Goal: Information Seeking & Learning: Learn about a topic

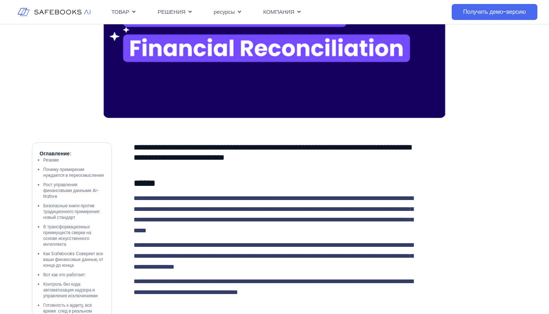
scroll to position [333, 0]
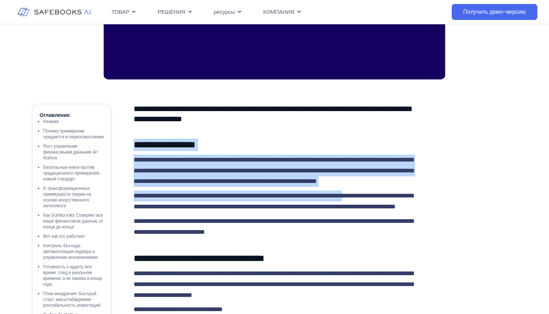
drag, startPoint x: 133, startPoint y: 134, endPoint x: 133, endPoint y: 204, distance: 70.8
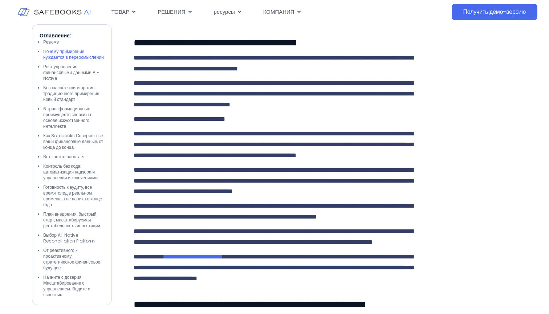
scroll to position [771, 0]
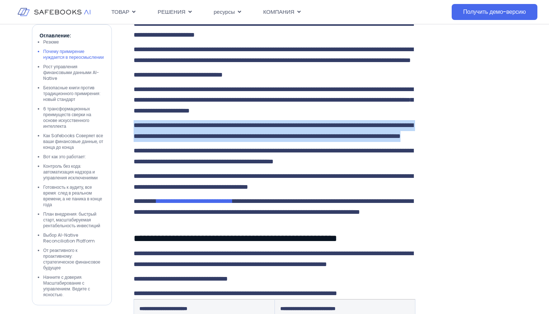
drag, startPoint x: 316, startPoint y: 208, endPoint x: 135, endPoint y: 172, distance: 185.2
drag, startPoint x: 313, startPoint y: 205, endPoint x: 137, endPoint y: 165, distance: 180.2
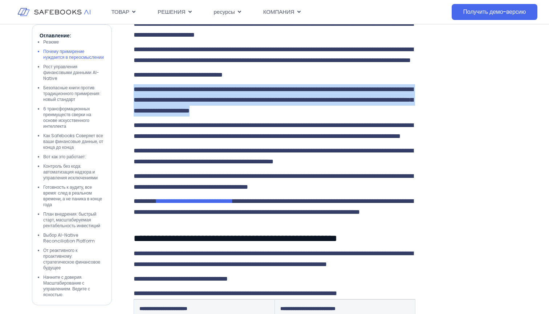
drag, startPoint x: 134, startPoint y: 176, endPoint x: 128, endPoint y: 184, distance: 9.9
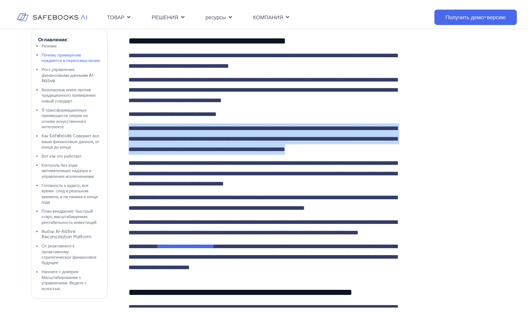
scroll to position [789, 0]
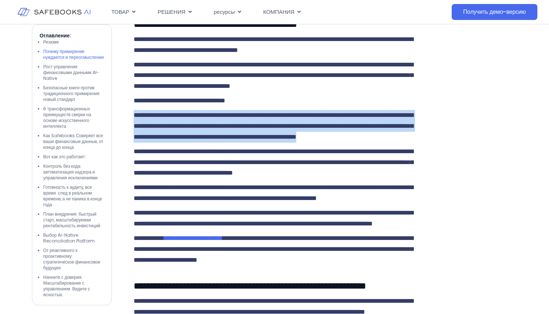
copy span "**********"
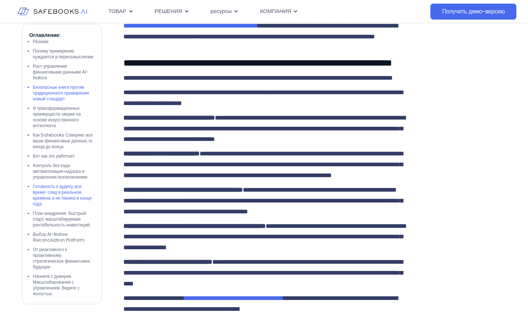
scroll to position [1287, 0]
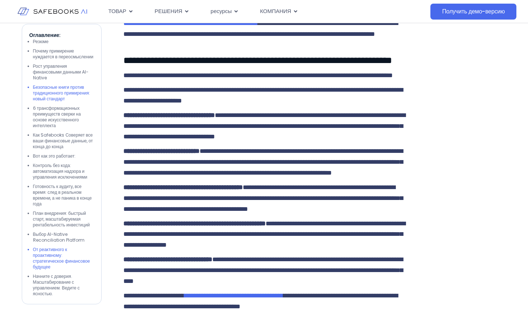
click at [55, 270] on li "От реактивного к проактивному: стратегическое финансовое будущее" at bounding box center [63, 258] width 61 height 23
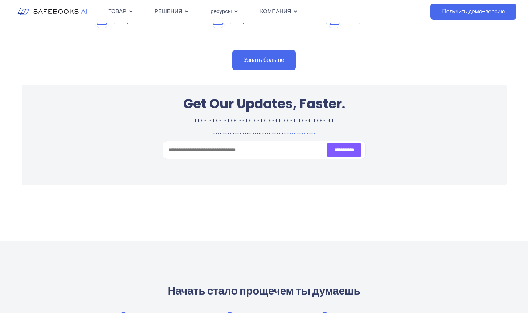
scroll to position [3473, 0]
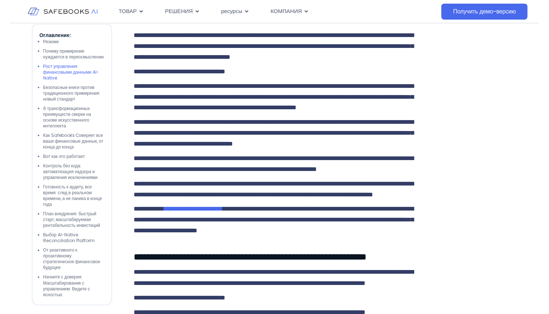
scroll to position [816, 0]
